Goal: Task Accomplishment & Management: Manage account settings

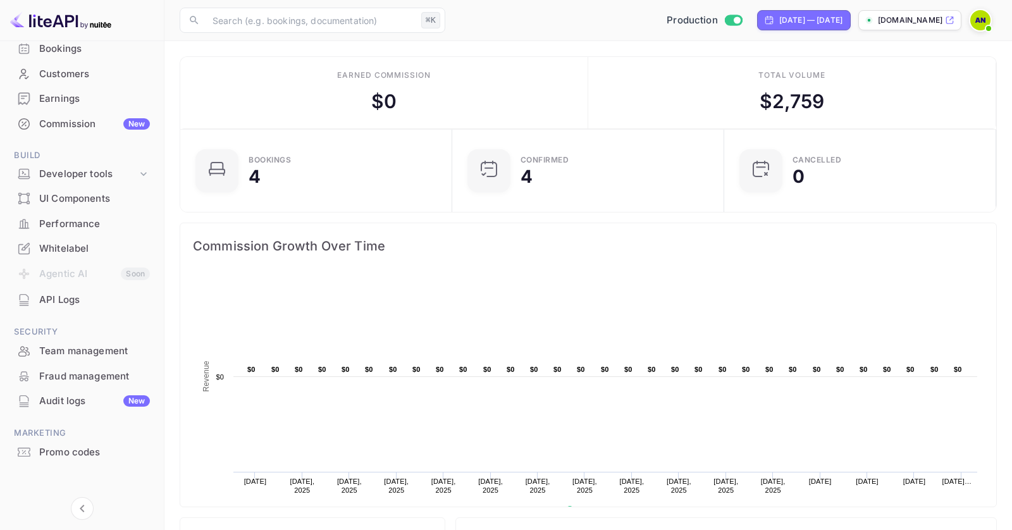
scroll to position [33, 0]
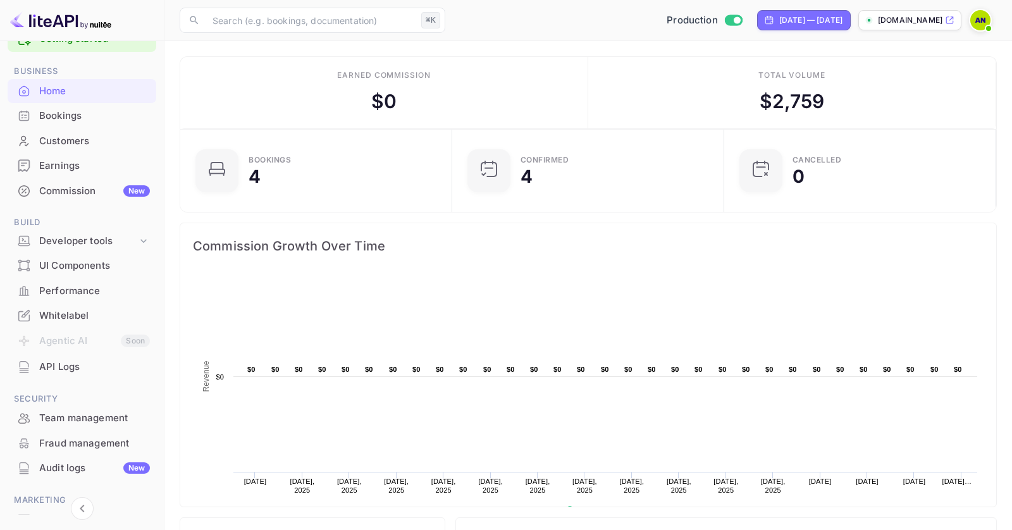
click at [73, 190] on div "Commission New" at bounding box center [94, 191] width 111 height 15
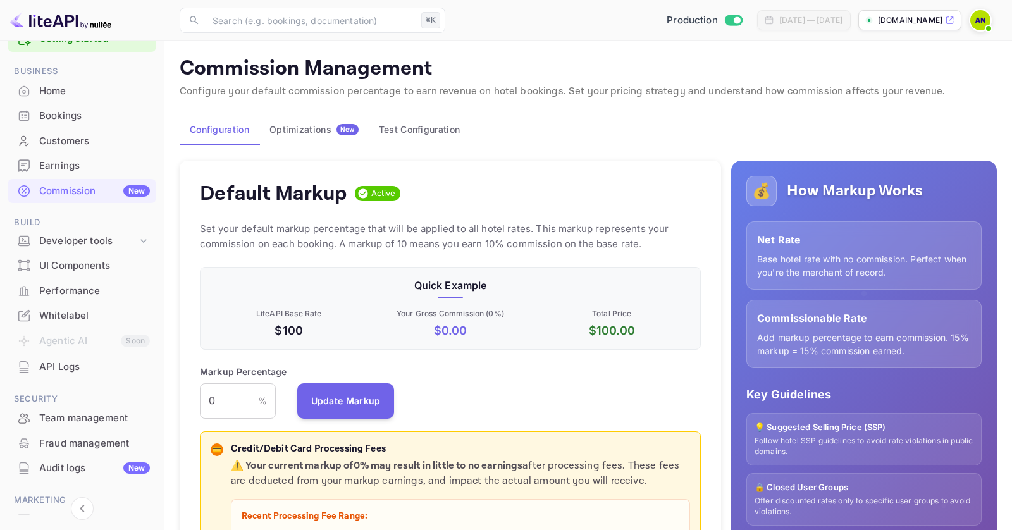
scroll to position [225, 500]
click at [80, 172] on div "Earnings" at bounding box center [94, 166] width 111 height 15
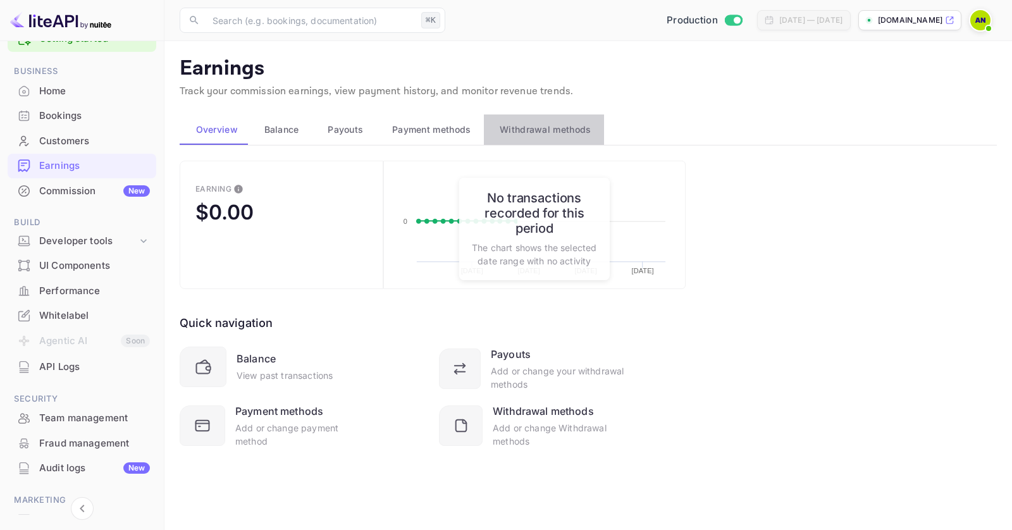
click at [538, 133] on span "Withdrawal methods" at bounding box center [545, 129] width 91 height 15
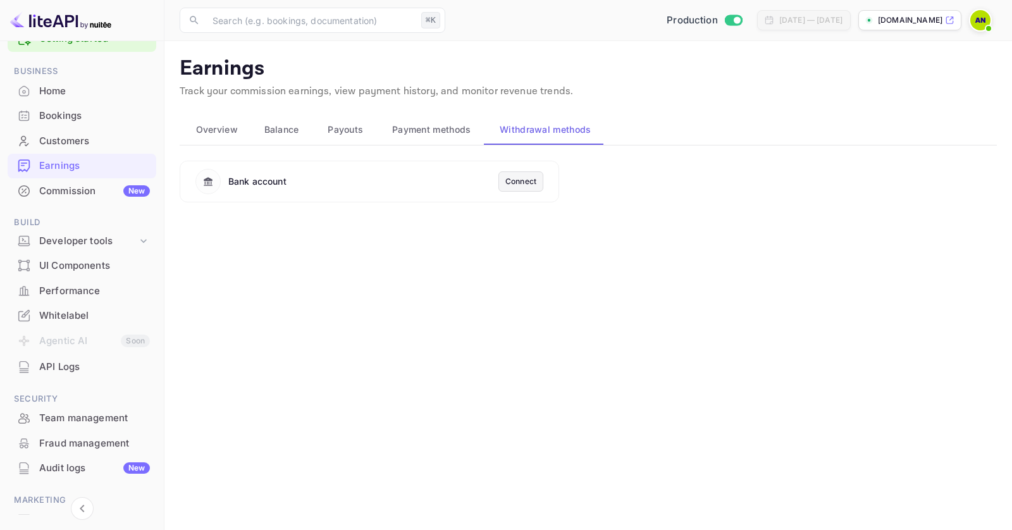
click at [454, 132] on span "Payment methods" at bounding box center [431, 129] width 79 height 15
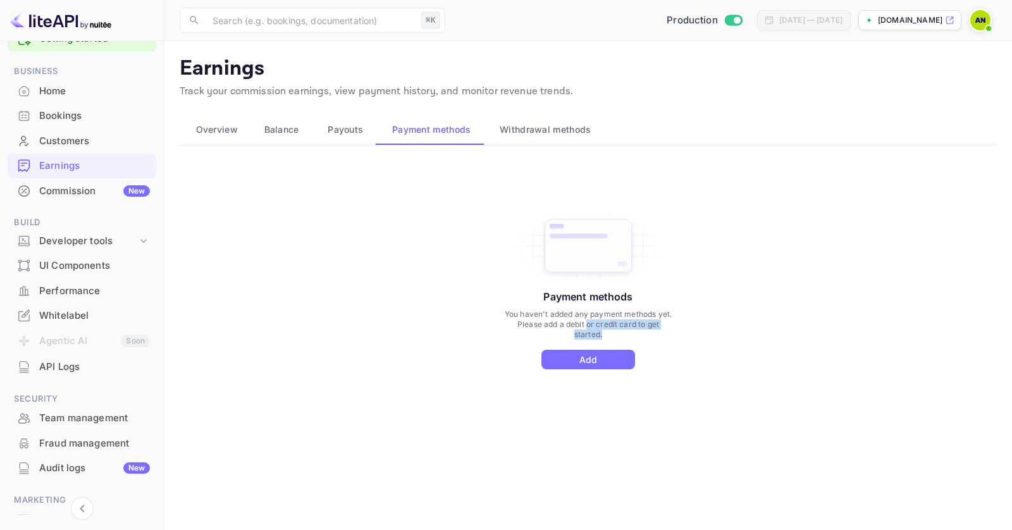
drag, startPoint x: 636, startPoint y: 335, endPoint x: 577, endPoint y: 315, distance: 62.6
click at [577, 315] on p "You haven't added any payment methods yet. Please add a debit or credit card to…" at bounding box center [588, 324] width 170 height 30
drag, startPoint x: 550, startPoint y: 312, endPoint x: 628, endPoint y: 330, distance: 79.8
click at [628, 330] on p "You haven't added any payment methods yet. Please add a debit or credit card to…" at bounding box center [588, 324] width 170 height 30
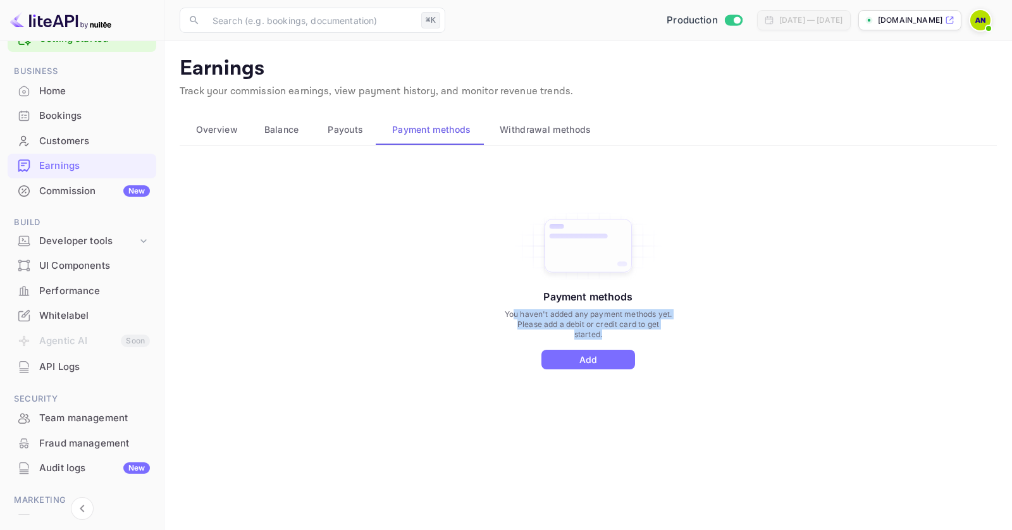
click at [628, 330] on p "You haven't added any payment methods yet. Please add a debit or credit card to…" at bounding box center [588, 324] width 170 height 30
click at [347, 119] on button "Payouts" at bounding box center [344, 129] width 65 height 30
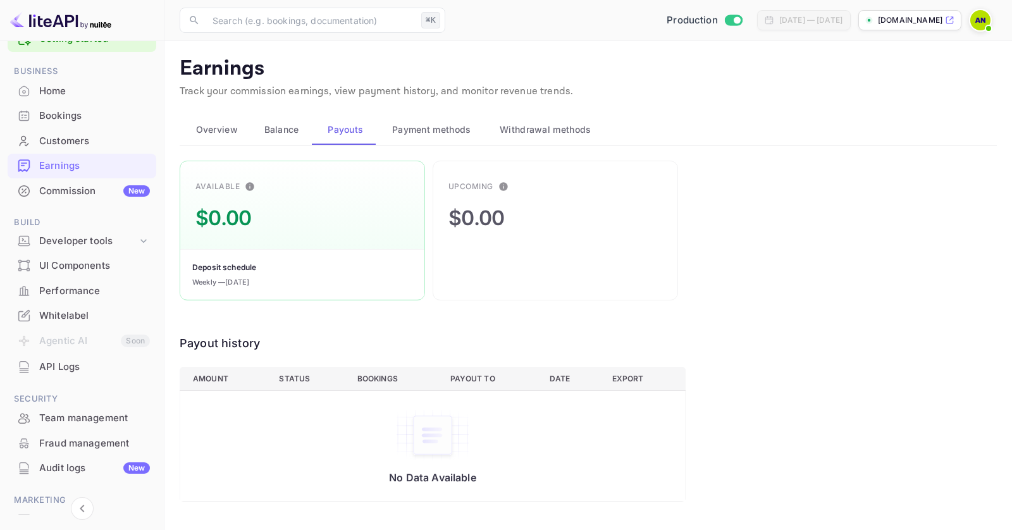
click at [295, 131] on span "Balance" at bounding box center [281, 129] width 35 height 15
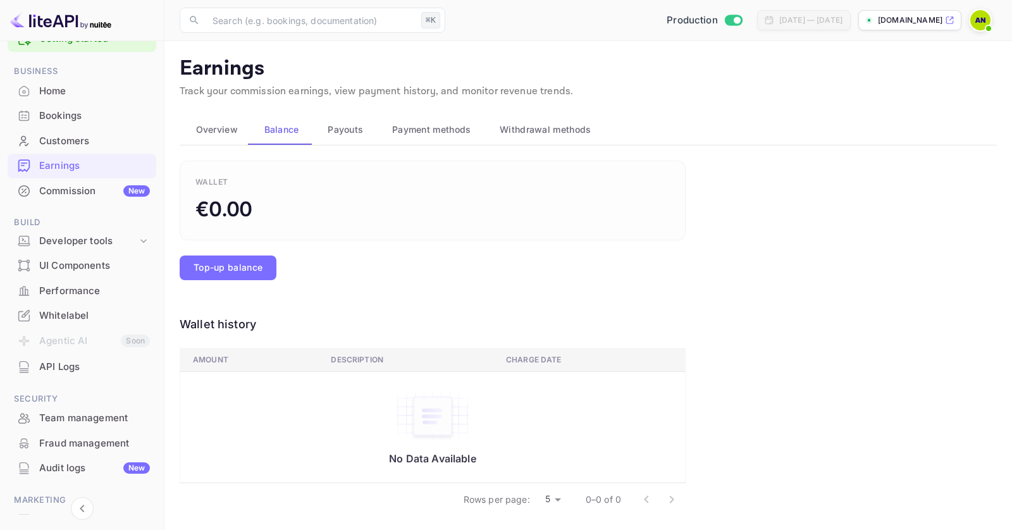
click at [356, 126] on span "Payouts" at bounding box center [345, 129] width 35 height 15
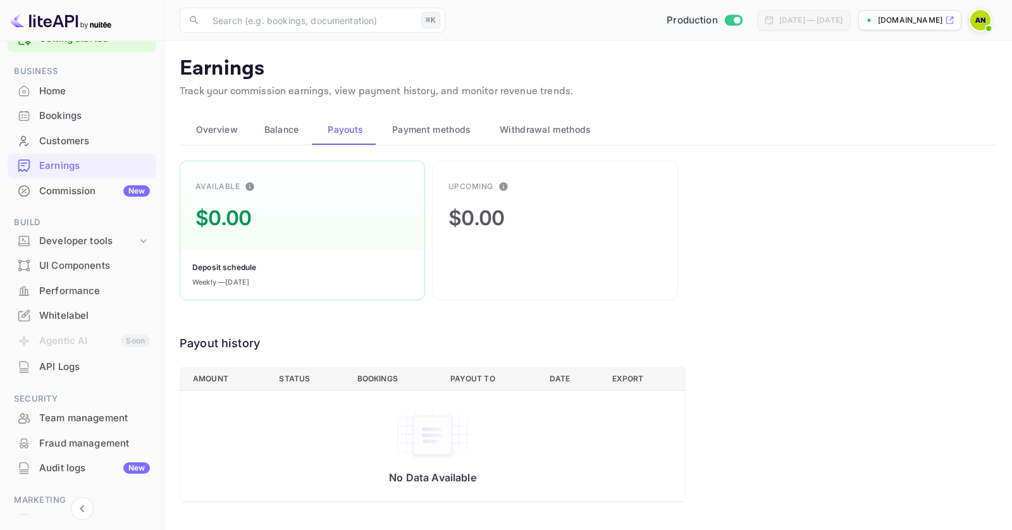
click at [235, 132] on span "Overview" at bounding box center [217, 129] width 42 height 15
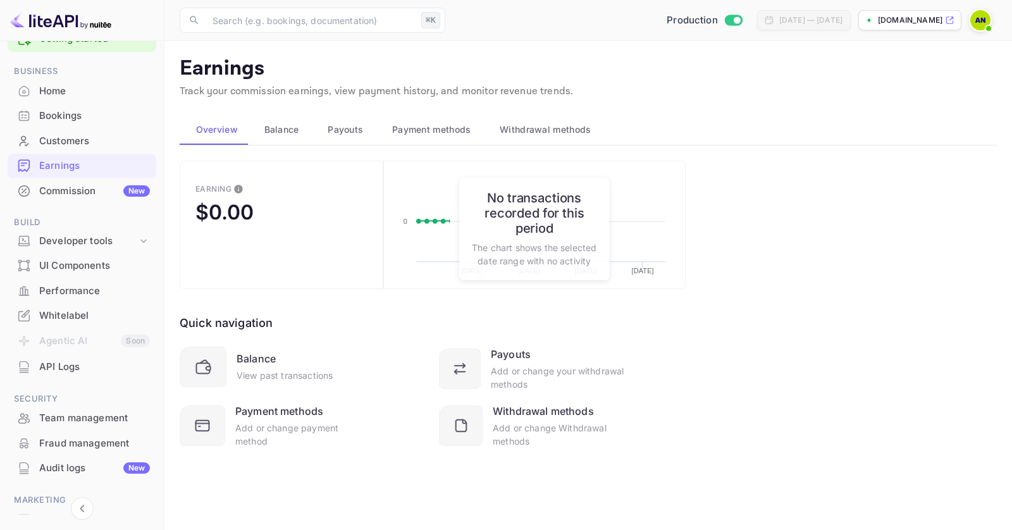
click at [124, 137] on div "Customers" at bounding box center [94, 141] width 111 height 15
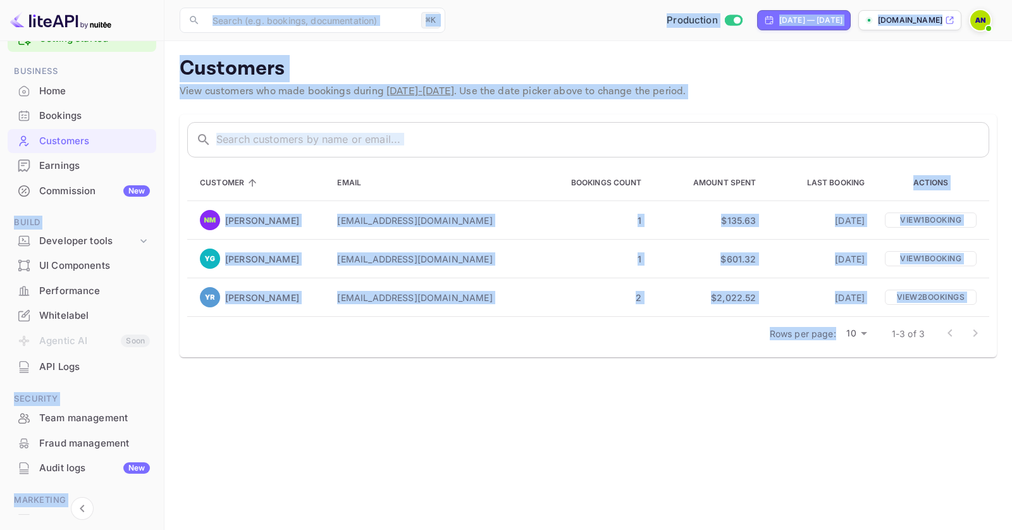
drag, startPoint x: 590, startPoint y: 429, endPoint x: 144, endPoint y: 128, distance: 538.6
click at [144, 128] on div "Getting started Business Home Bookings Customers Earnings Commission New Build …" at bounding box center [506, 265] width 1012 height 530
click at [523, 443] on main "Customers View customers who made bookings during [DATE] - [DATE] . Use the dat…" at bounding box center [588, 285] width 848 height 489
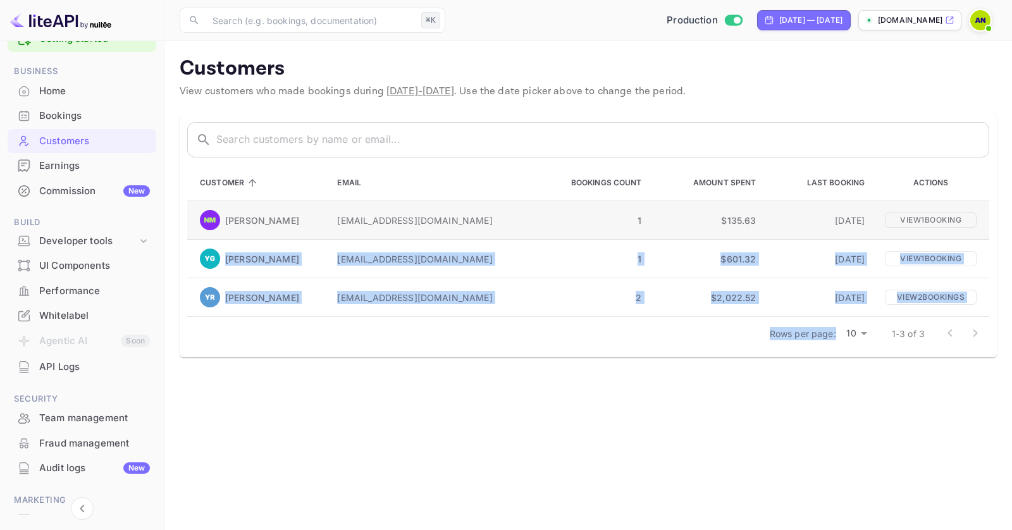
drag, startPoint x: 425, startPoint y: 342, endPoint x: 244, endPoint y: 216, distance: 220.5
click at [244, 216] on main "Customers View customers who made bookings during [DATE] - [DATE] . Use the dat…" at bounding box center [588, 285] width 848 height 489
click at [436, 452] on main "Customers View customers who made bookings during [DATE] - [DATE] . Use the dat…" at bounding box center [588, 285] width 848 height 489
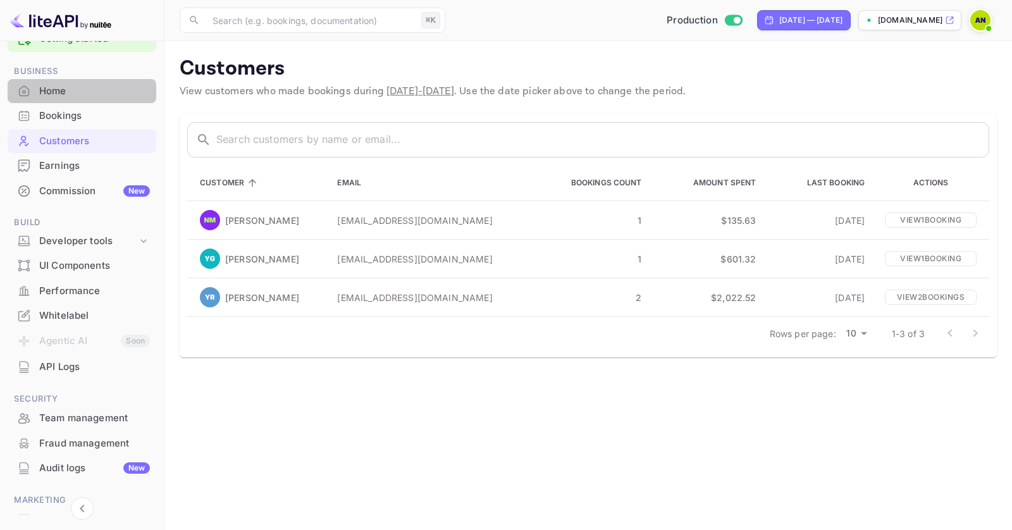
click at [56, 96] on div "Home" at bounding box center [94, 91] width 111 height 15
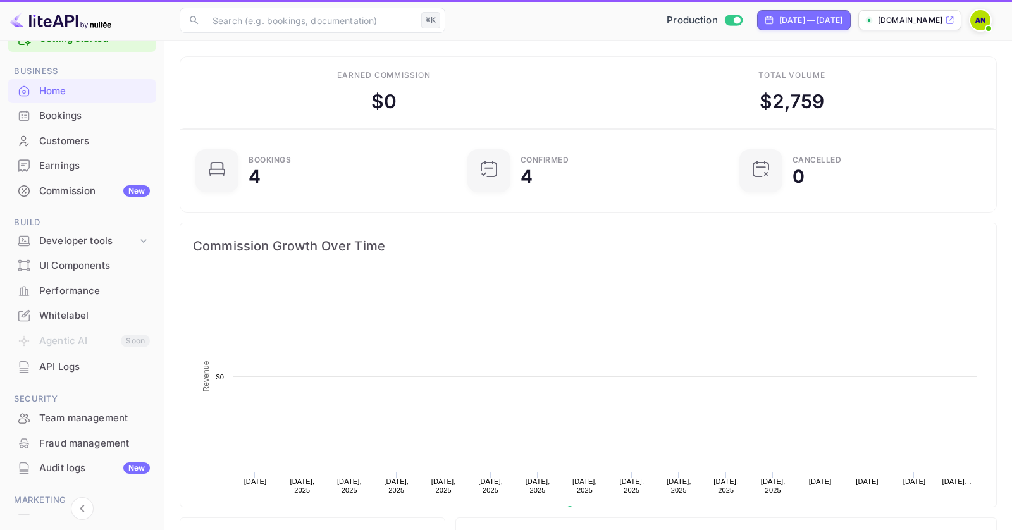
scroll to position [206, 264]
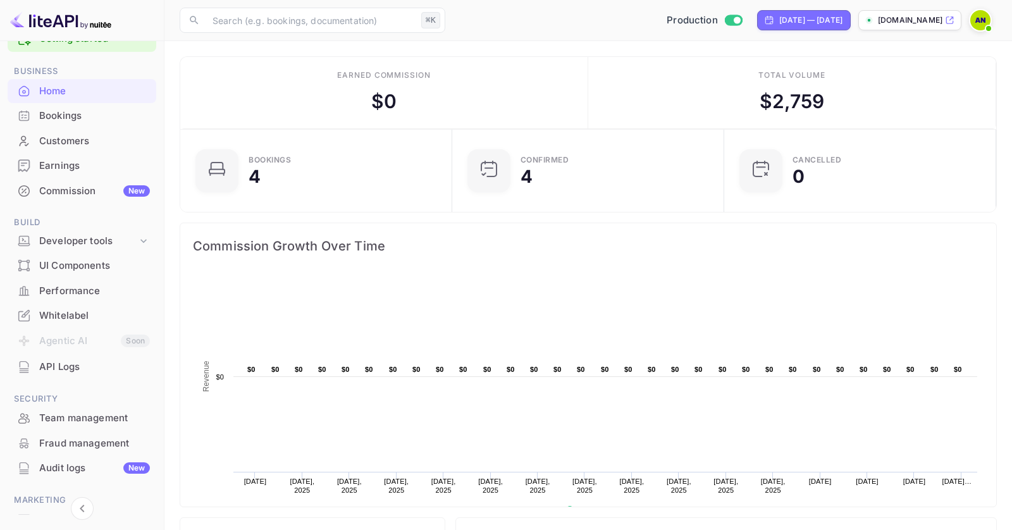
click at [65, 122] on div "Bookings" at bounding box center [94, 116] width 111 height 15
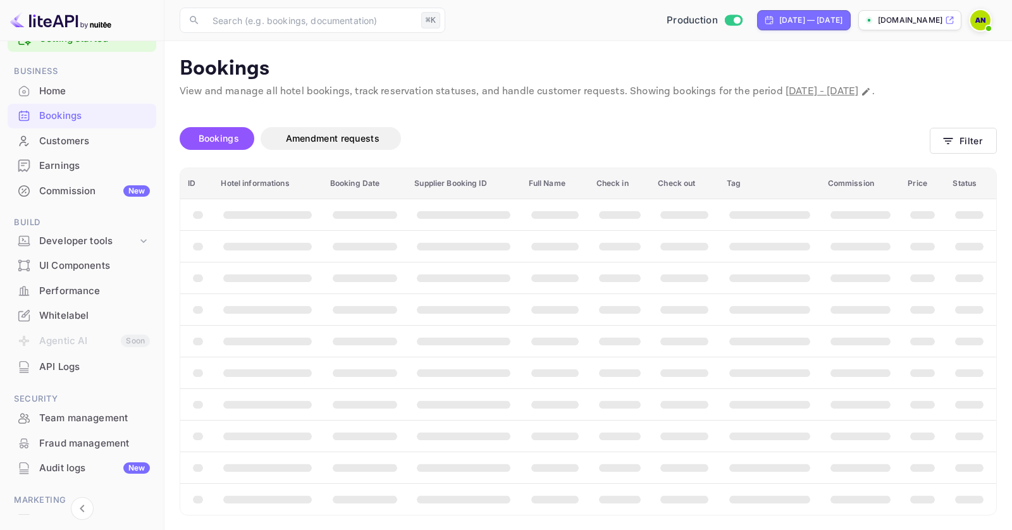
click at [87, 99] on div "Home" at bounding box center [82, 91] width 149 height 25
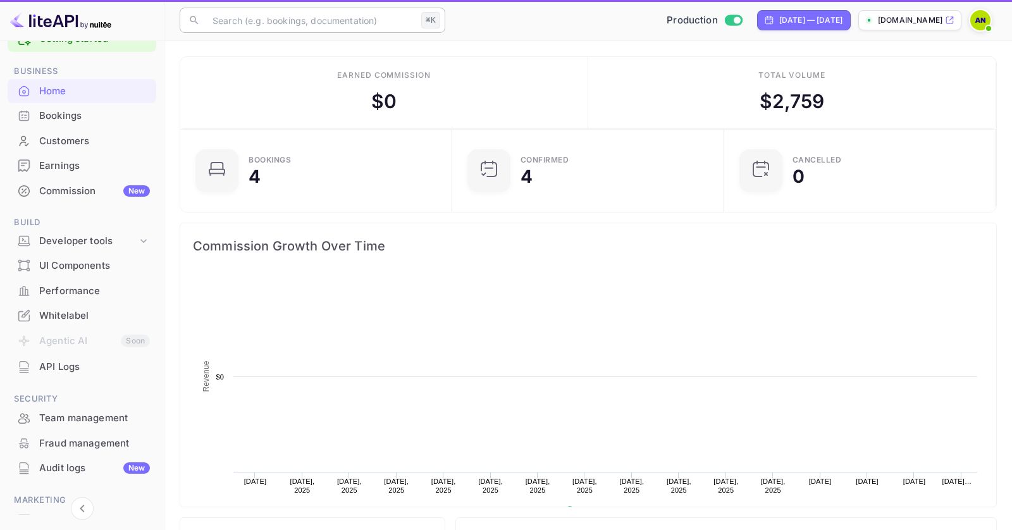
scroll to position [206, 264]
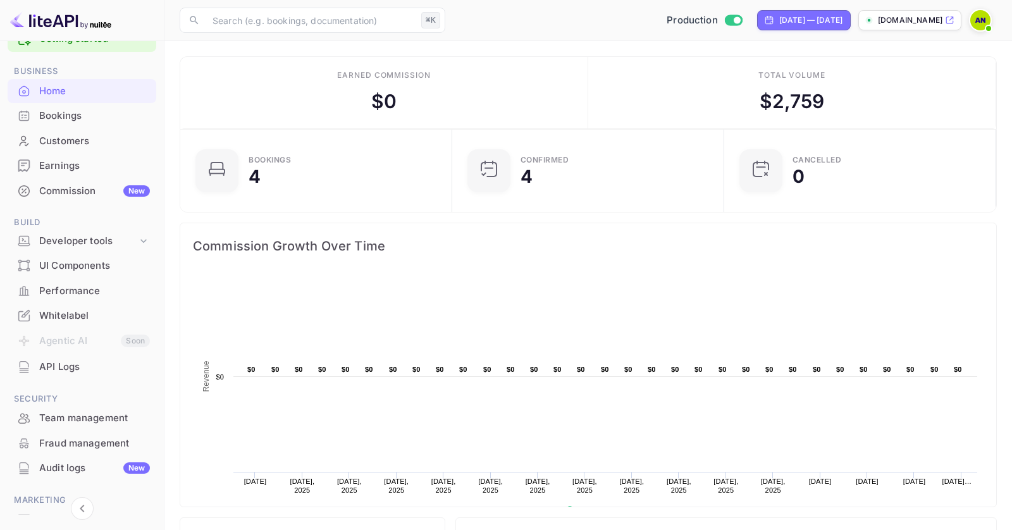
drag, startPoint x: 891, startPoint y: 308, endPoint x: 332, endPoint y: 71, distance: 607.4
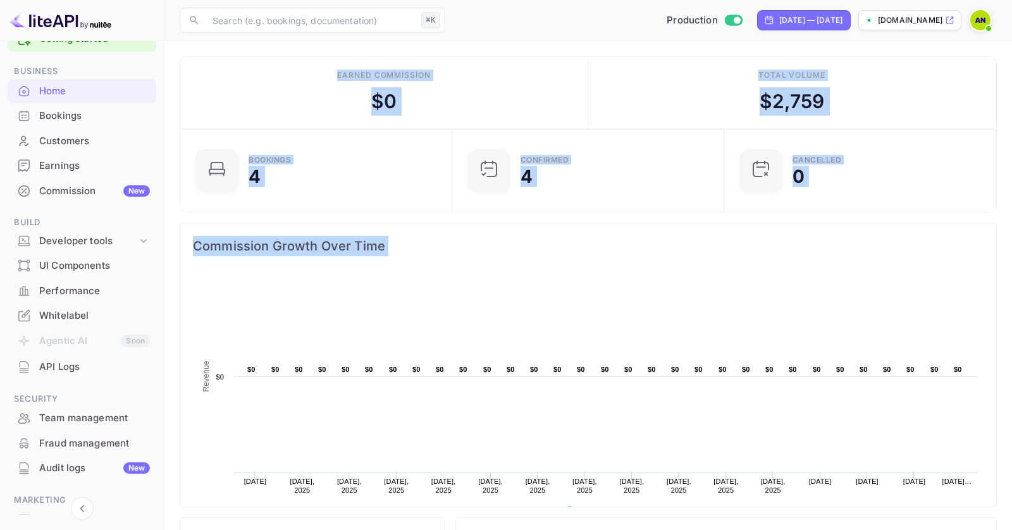
drag, startPoint x: 332, startPoint y: 71, endPoint x: 622, endPoint y: 275, distance: 355.0
click at [390, 223] on div "Commission Growth Over Time" at bounding box center [588, 246] width 816 height 46
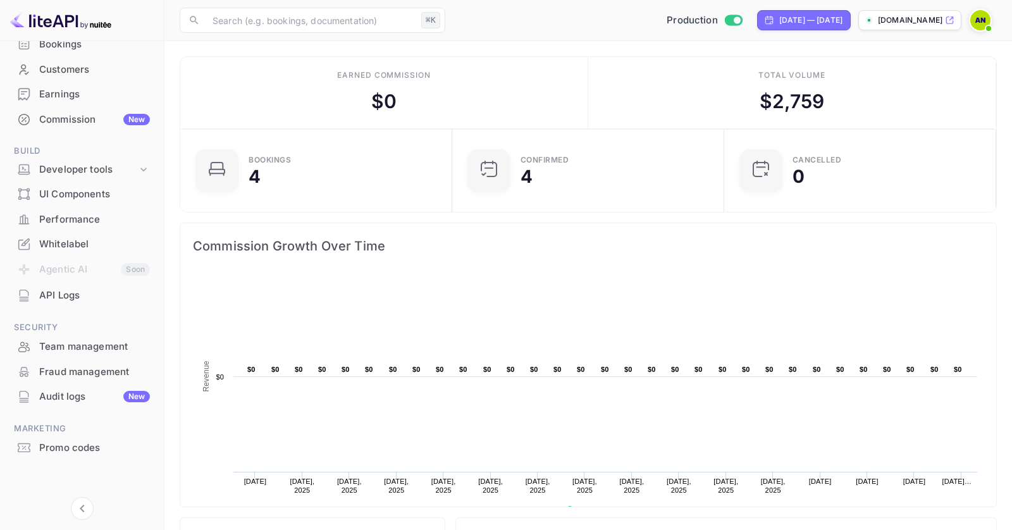
scroll to position [0, 0]
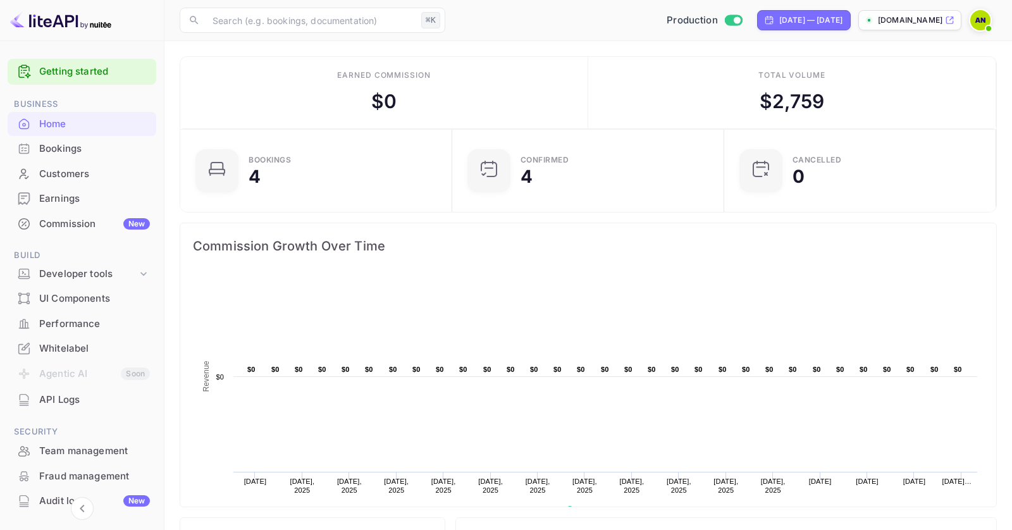
click at [978, 18] on img at bounding box center [980, 20] width 20 height 20
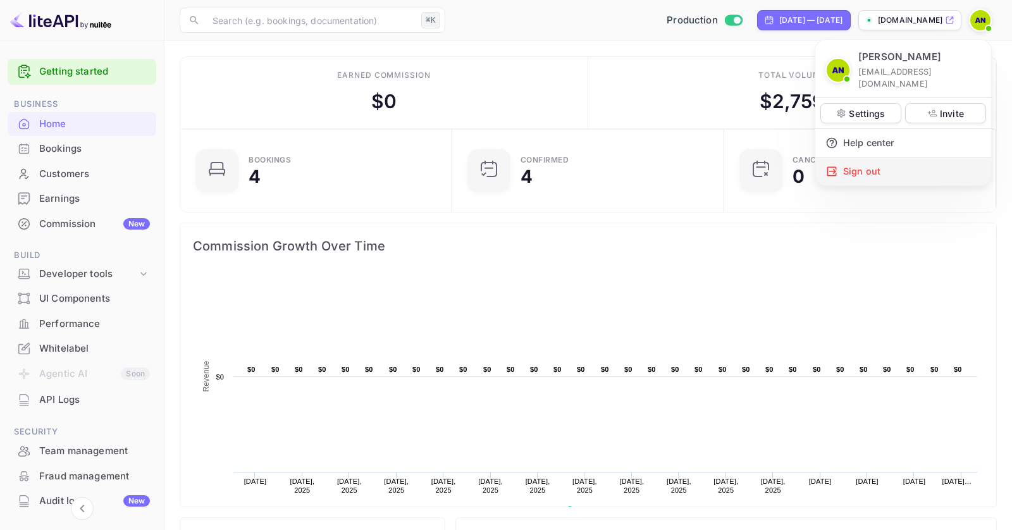
click at [871, 159] on div "Sign out" at bounding box center [903, 171] width 176 height 28
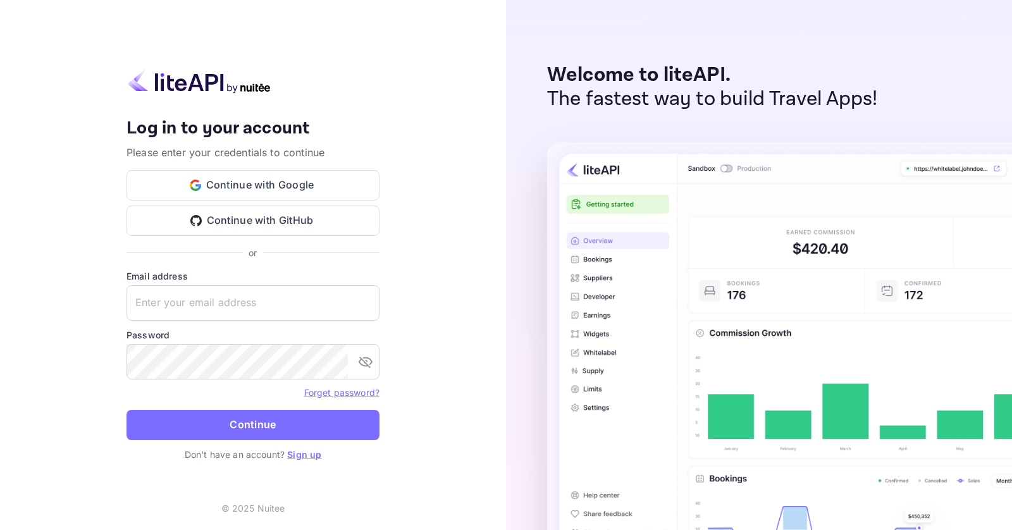
type input "[EMAIL_ADDRESS][DOMAIN_NAME]"
click at [244, 190] on button "Continue with Google" at bounding box center [252, 185] width 253 height 30
